Goal: Transaction & Acquisition: Purchase product/service

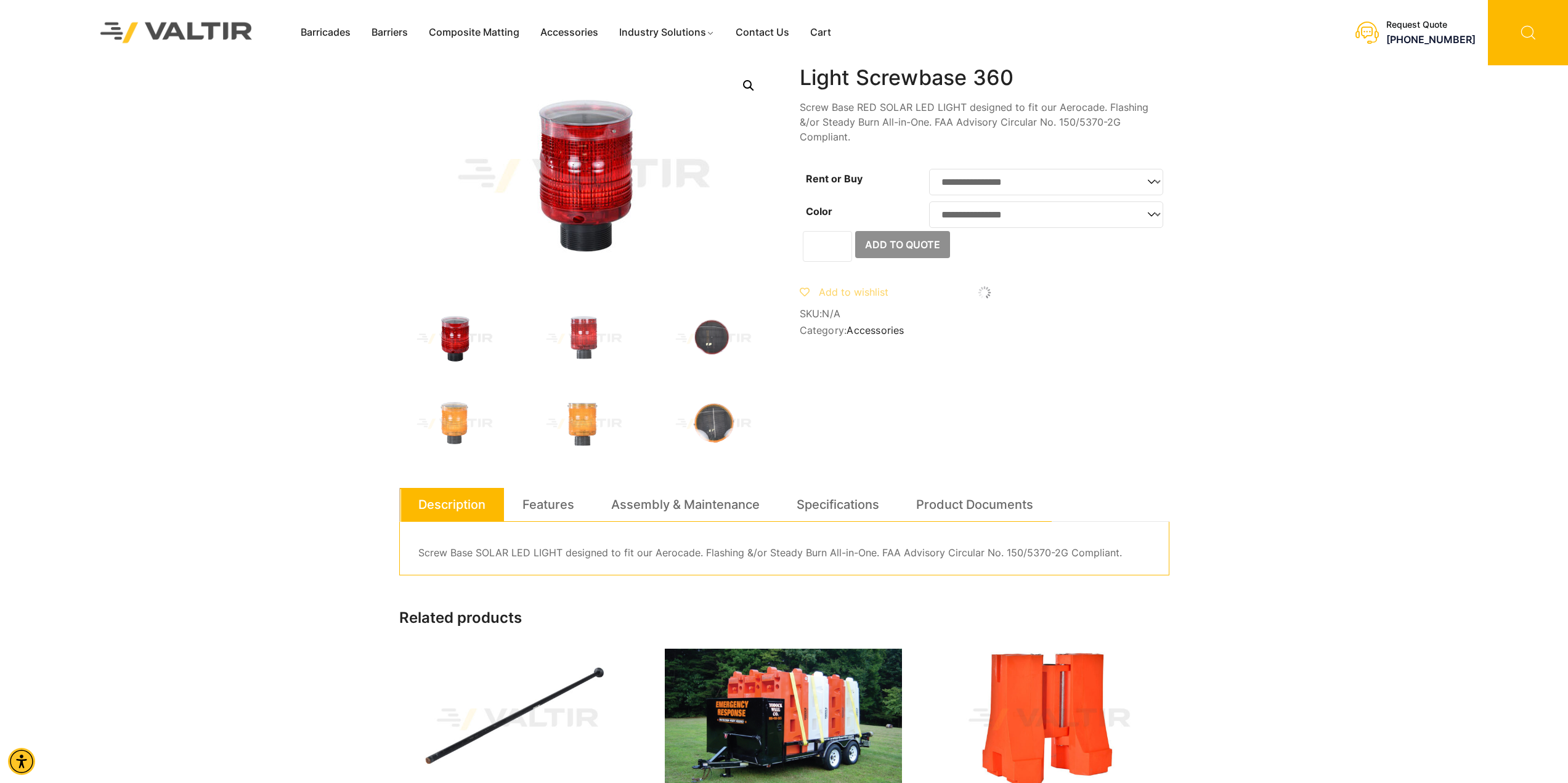
click at [1529, 26] on icon at bounding box center [1528, 33] width 80 height 65
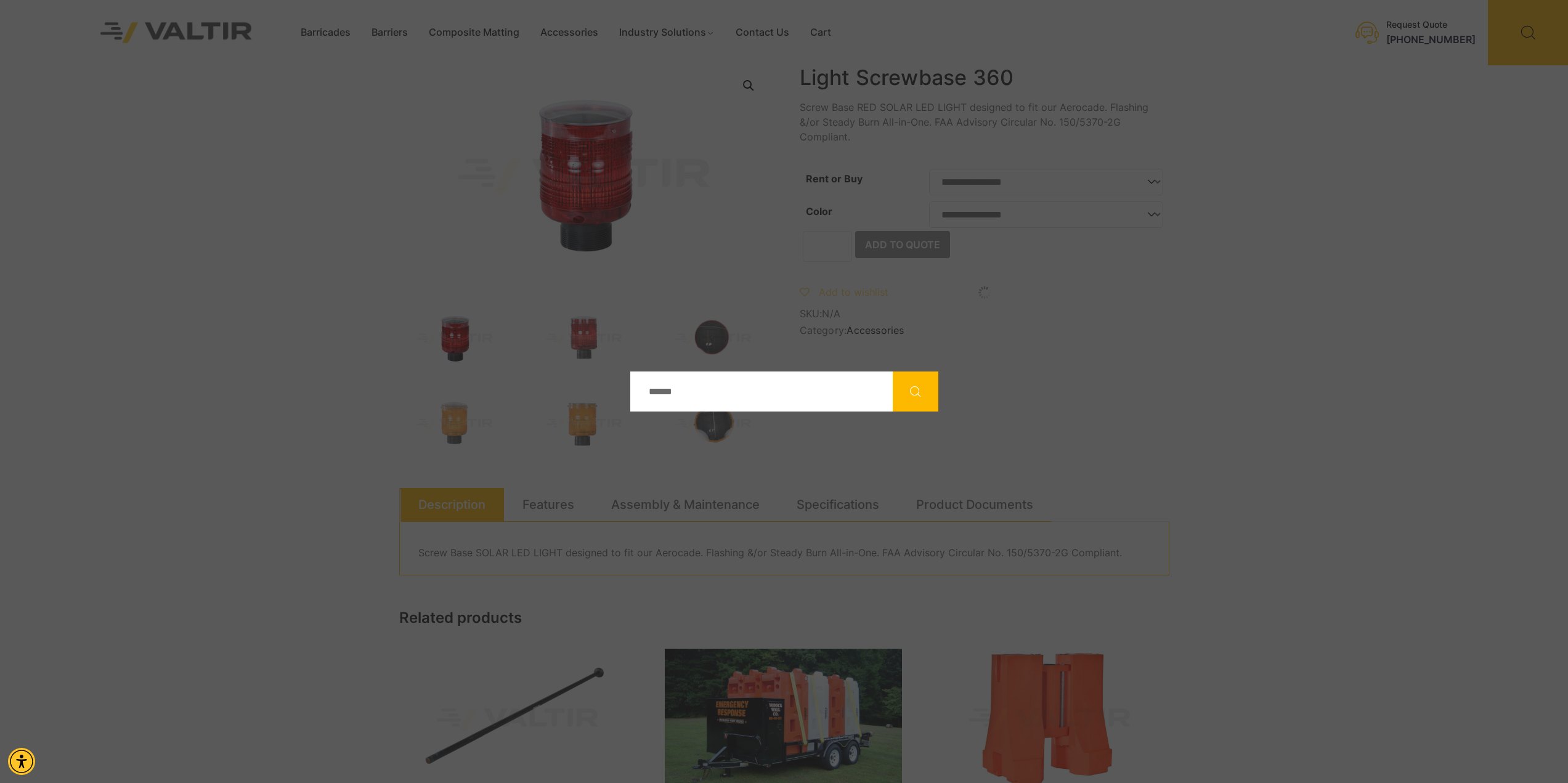
drag, startPoint x: 747, startPoint y: 403, endPoint x: 747, endPoint y: 395, distance: 8.0
click at [747, 403] on input "Search" at bounding box center [761, 391] width 262 height 40
type input "********"
click at [930, 388] on button "Search" at bounding box center [916, 391] width 46 height 40
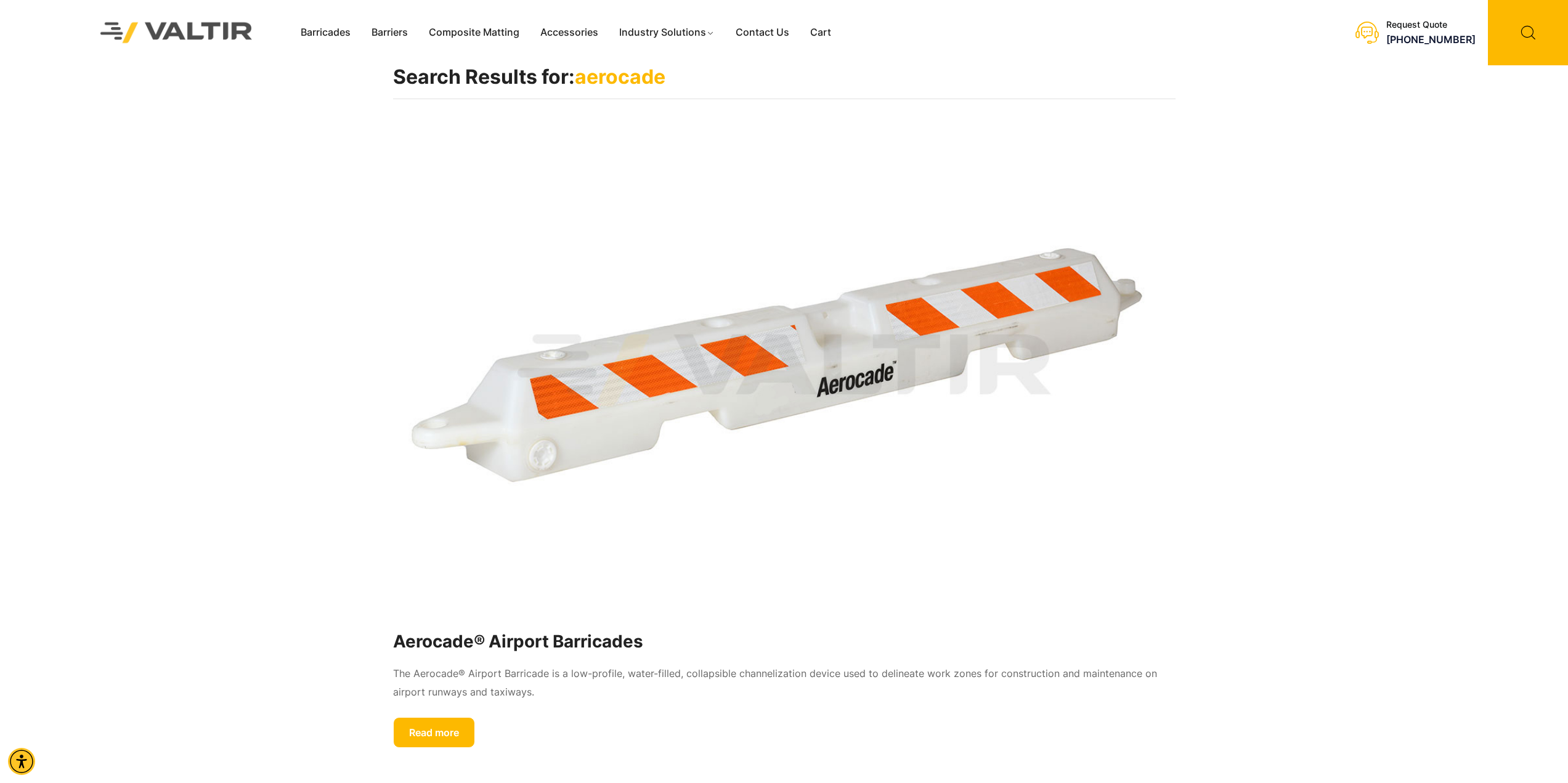
click at [650, 418] on img at bounding box center [785, 371] width 783 height 469
click at [425, 723] on link "Read more" at bounding box center [434, 732] width 82 height 30
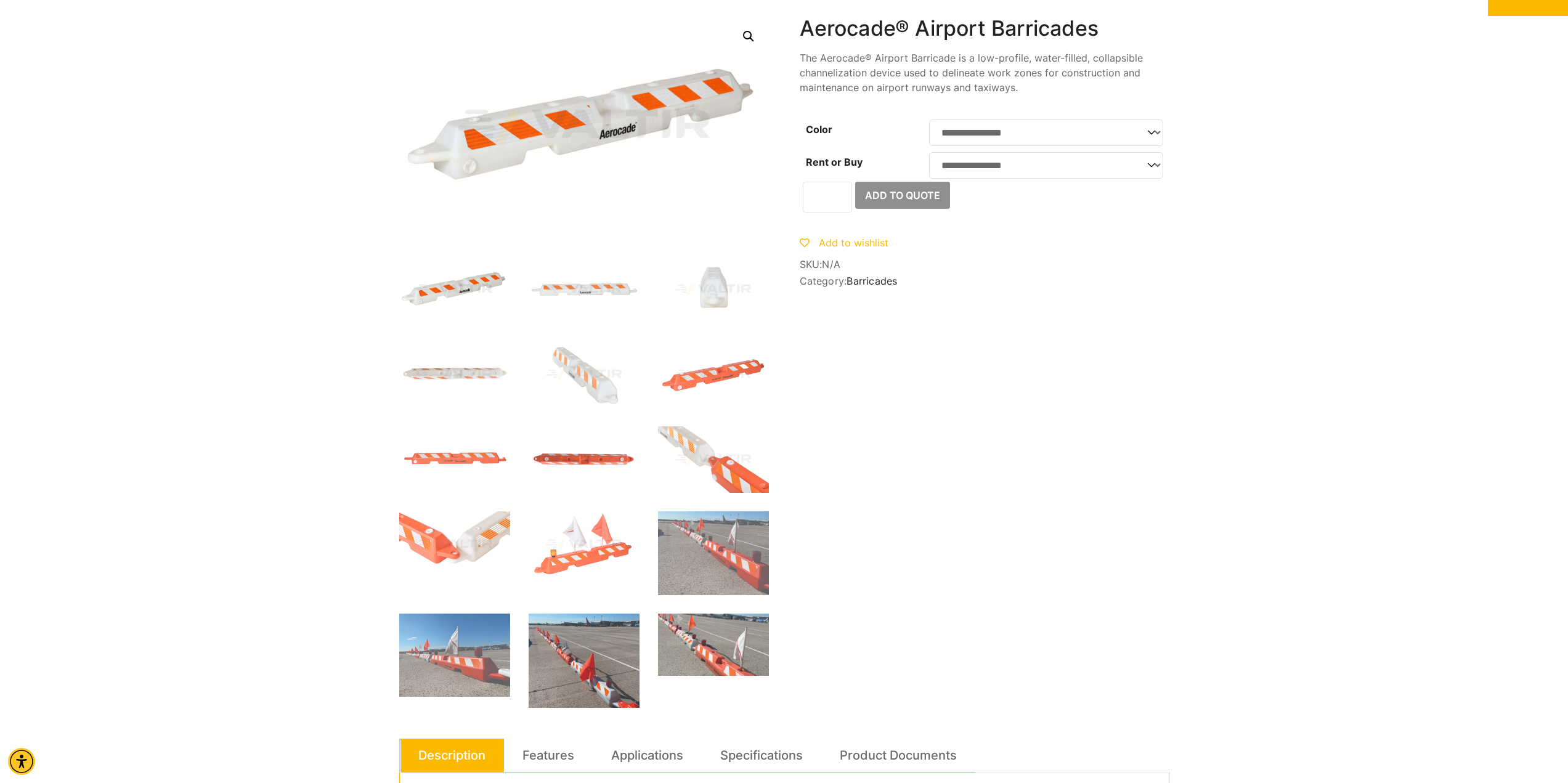
scroll to position [123, 0]
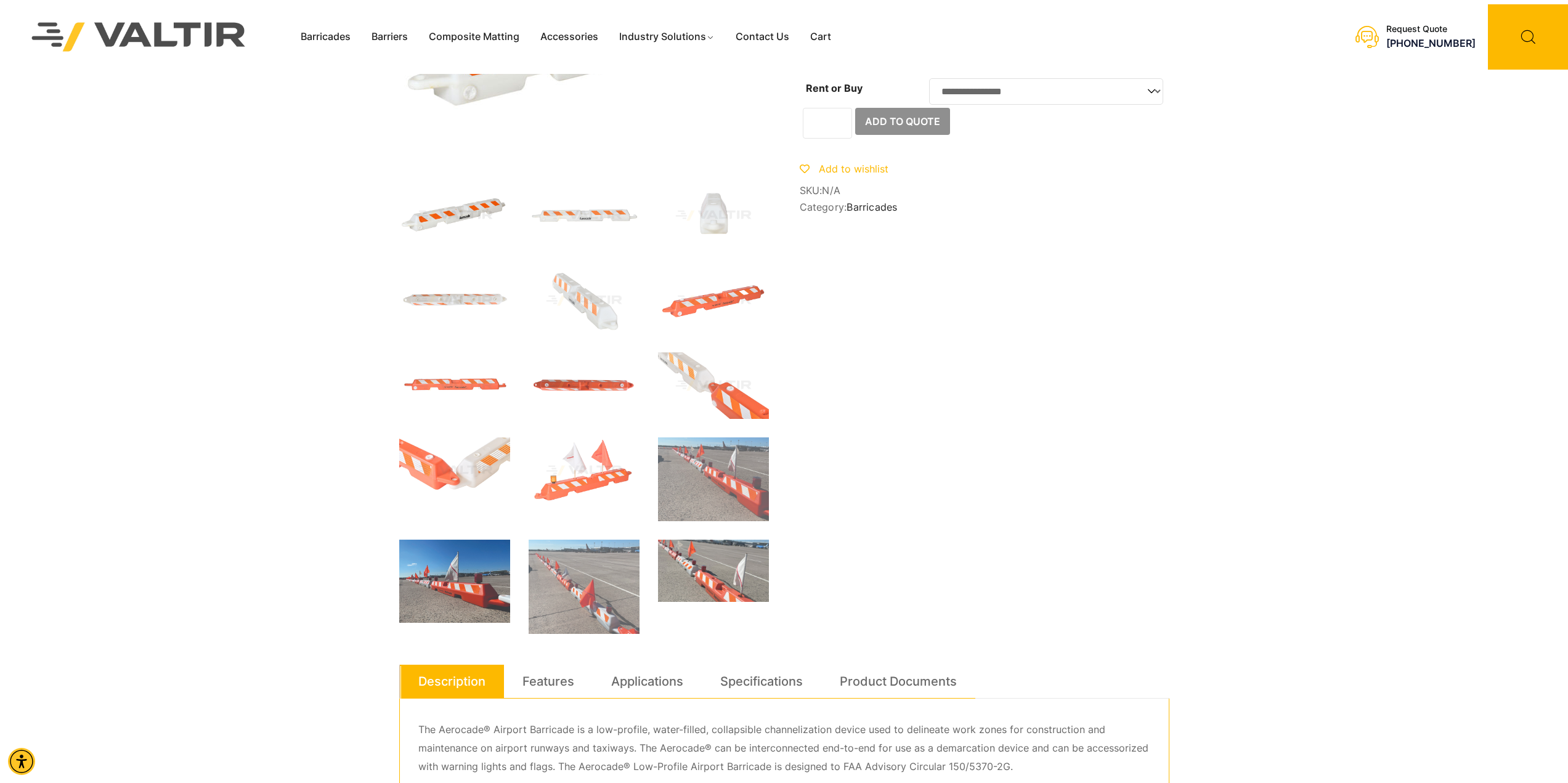
click at [493, 593] on img at bounding box center [454, 581] width 111 height 83
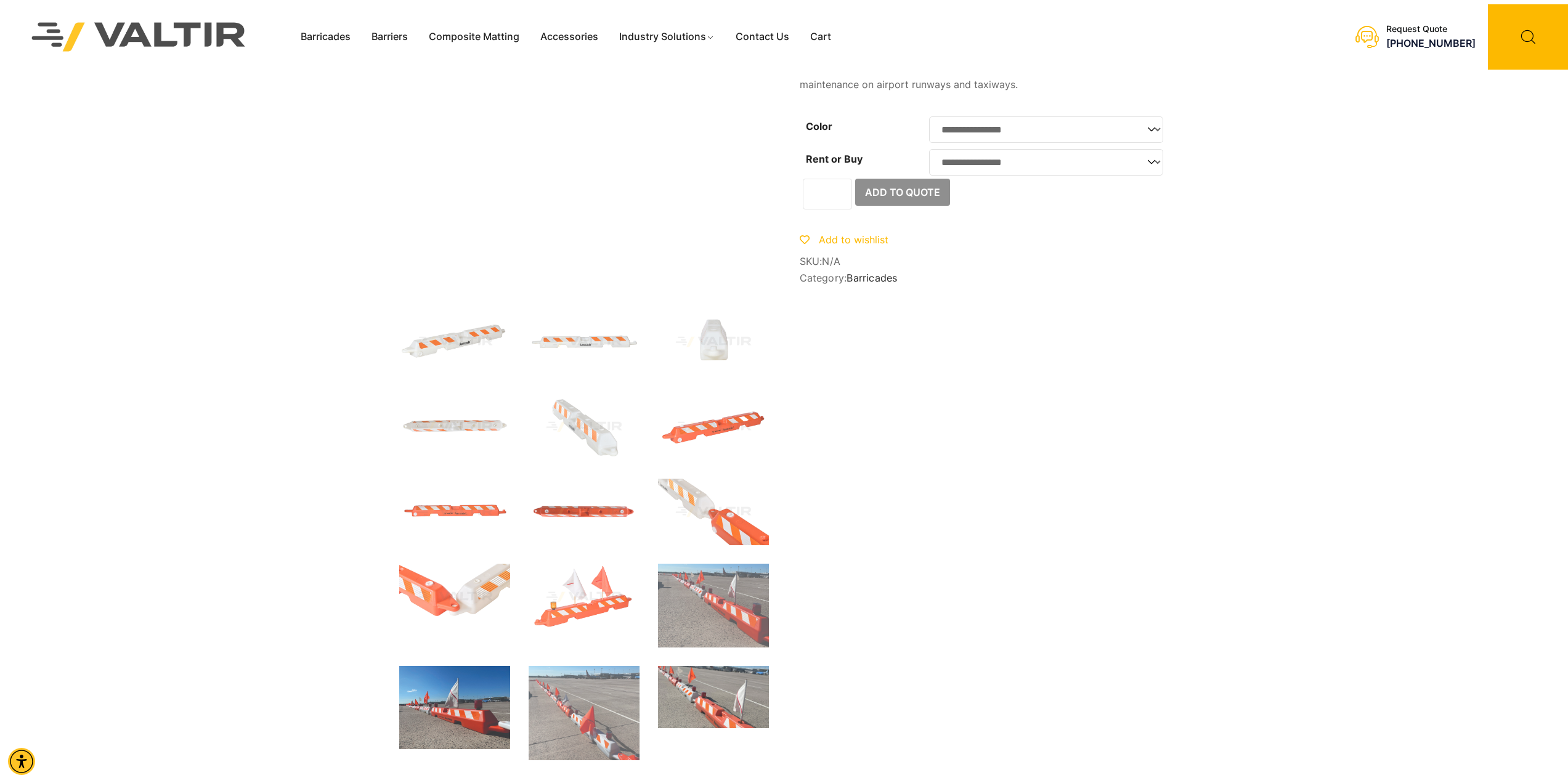
scroll to position [0, 0]
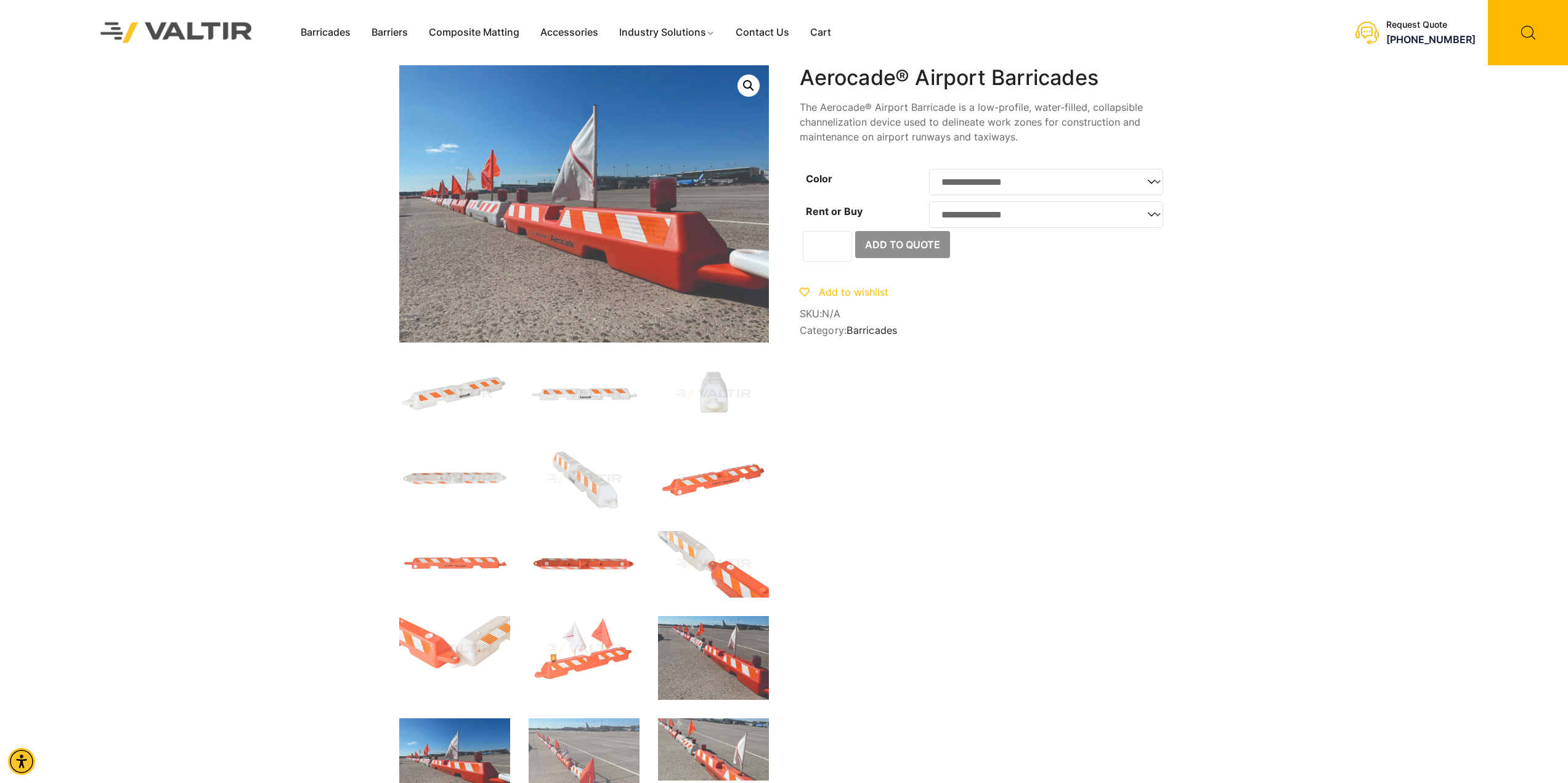
click at [685, 676] on img at bounding box center [713, 658] width 111 height 84
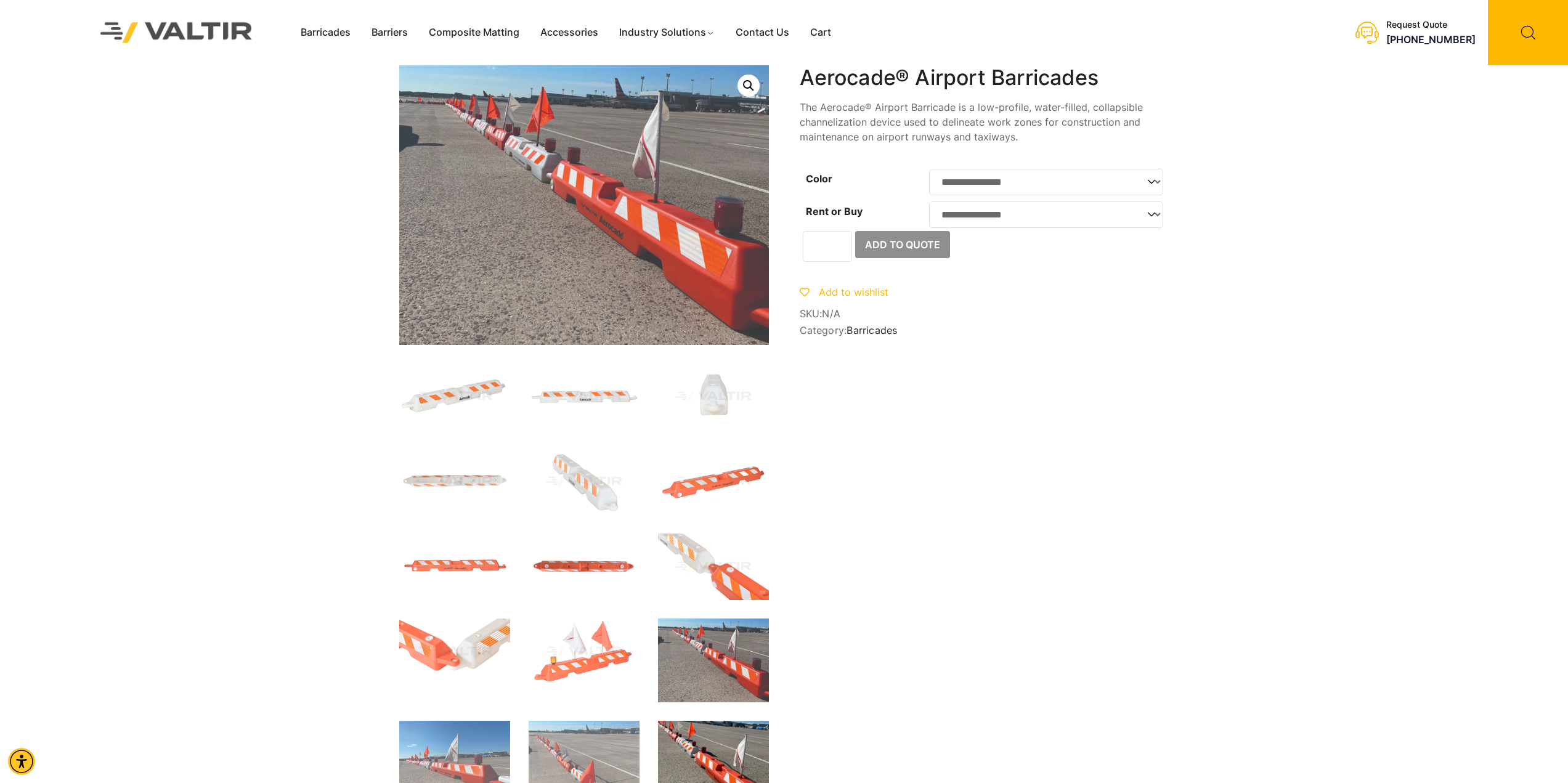
click at [707, 769] on img at bounding box center [713, 752] width 111 height 62
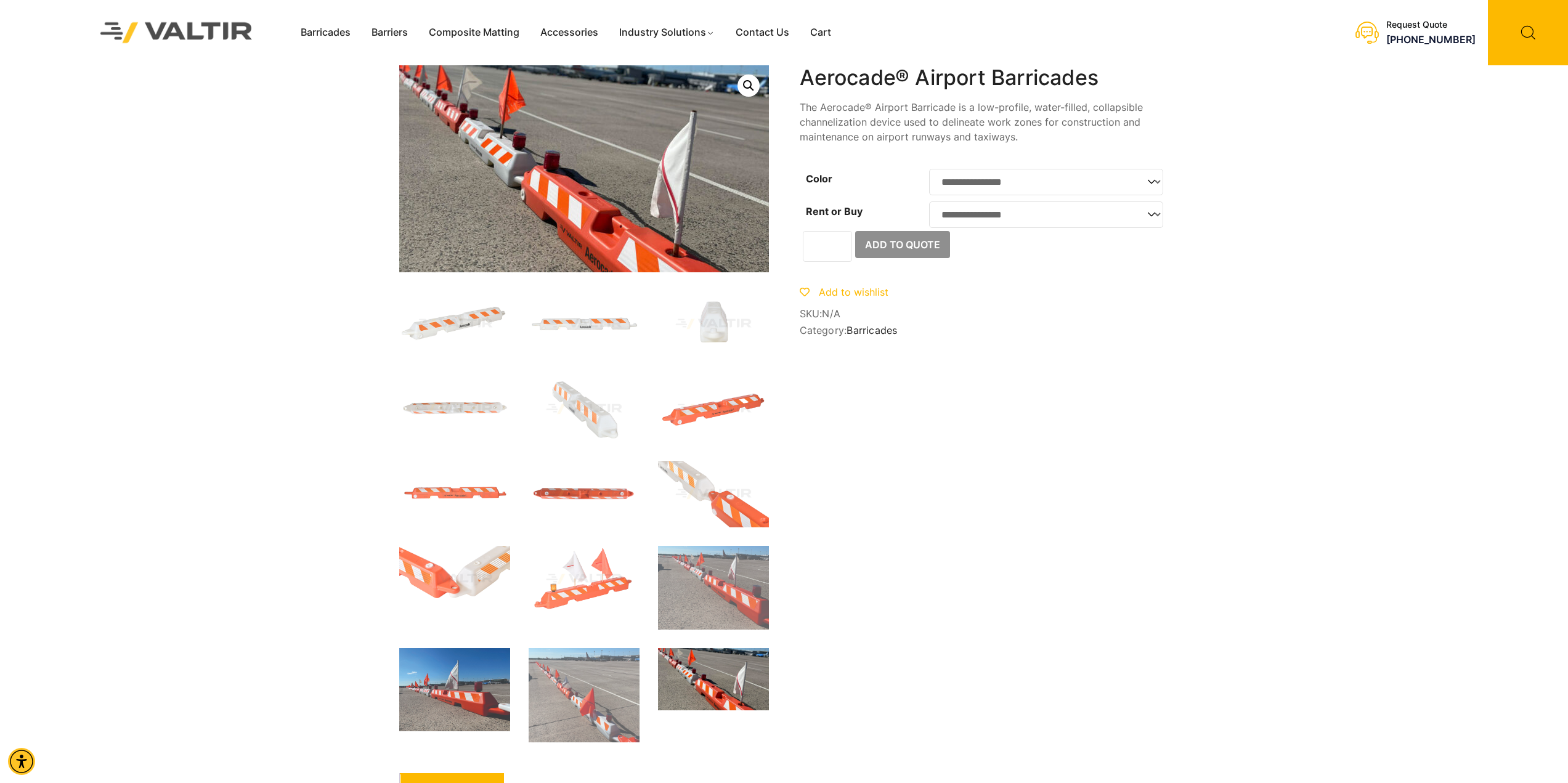
click at [483, 685] on img at bounding box center [454, 690] width 111 height 83
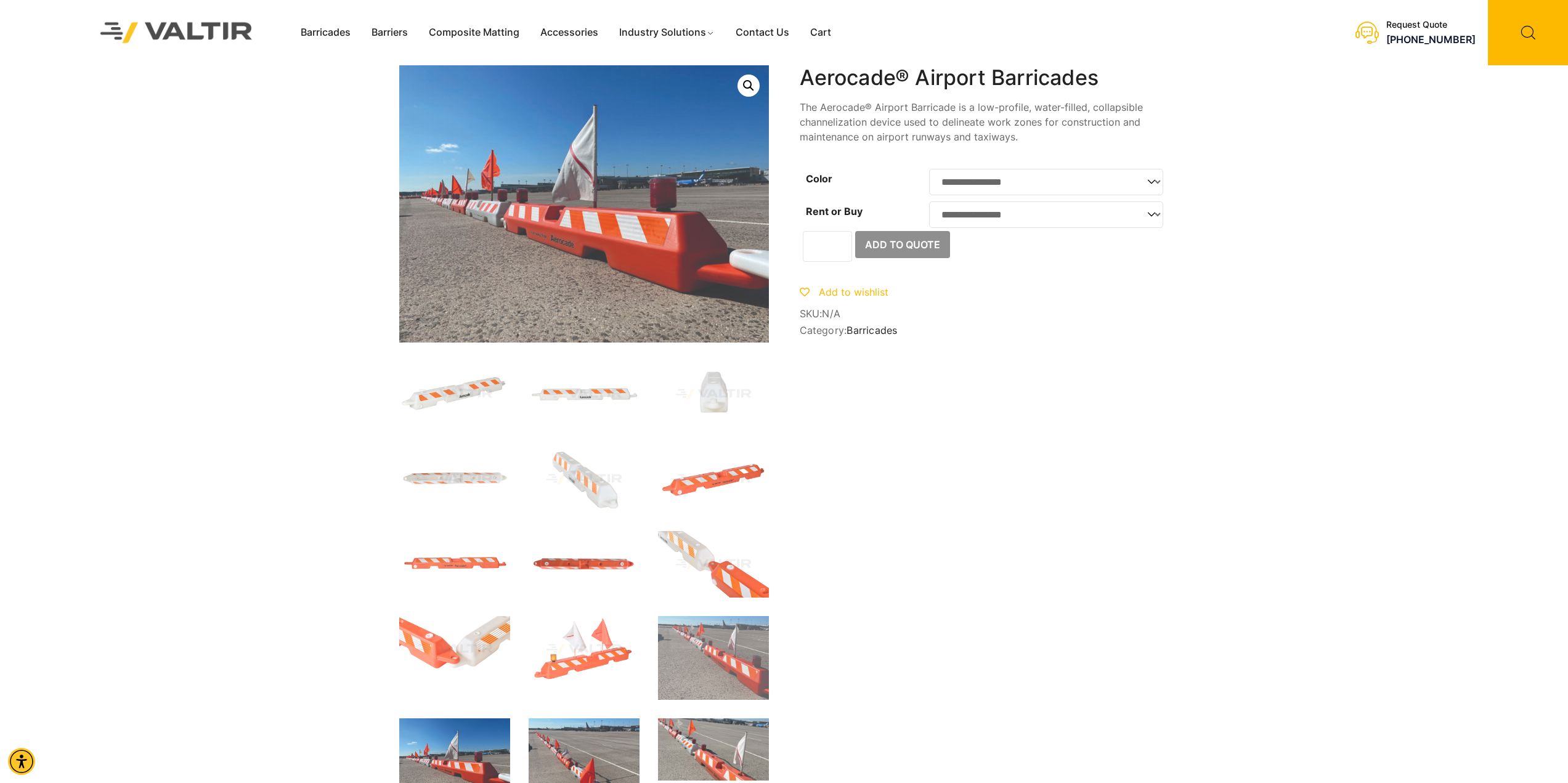
click at [583, 745] on img at bounding box center [584, 765] width 111 height 94
